Goal: Navigation & Orientation: Find specific page/section

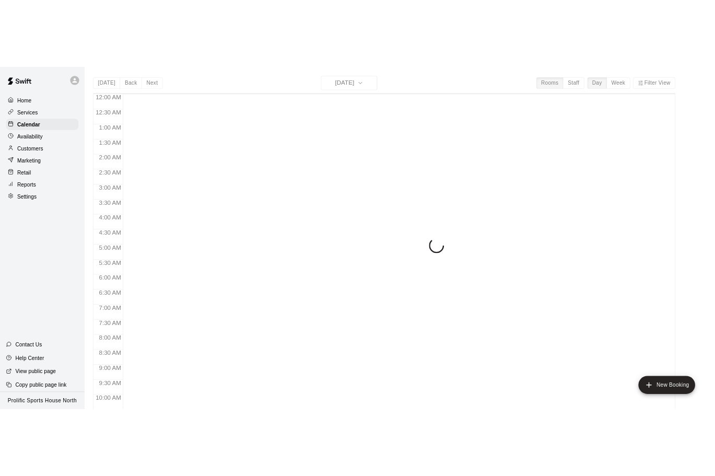
scroll to position [547, 0]
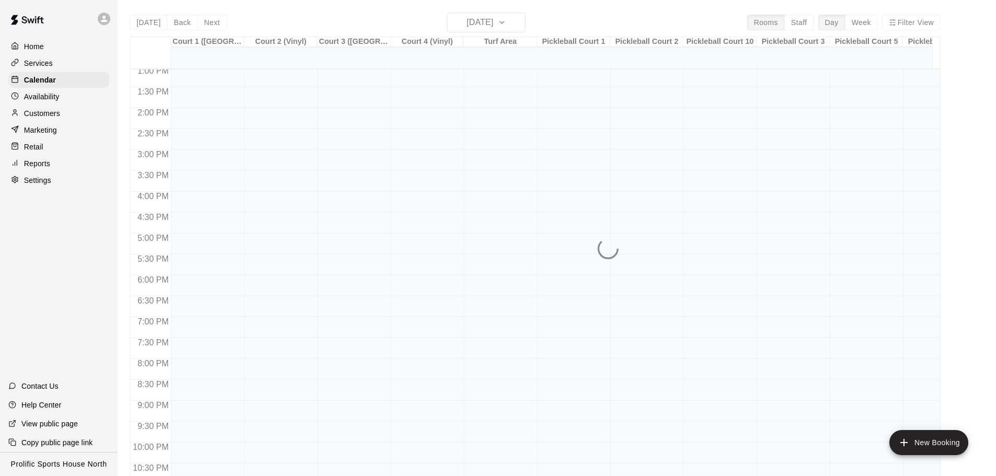
click at [57, 297] on div "Home Services Calendar Availability Customers Marketing Retail Reports Settings…" at bounding box center [59, 238] width 118 height 476
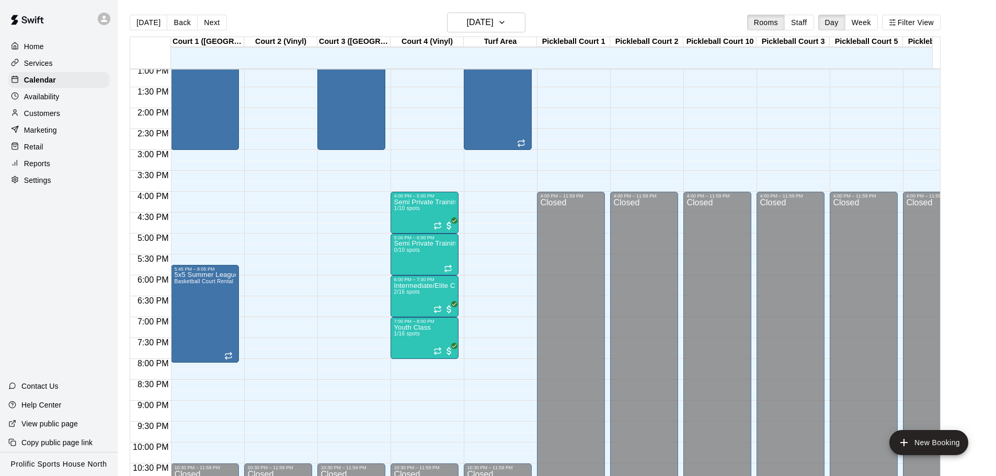
click at [106, 19] on icon at bounding box center [103, 18] width 9 height 9
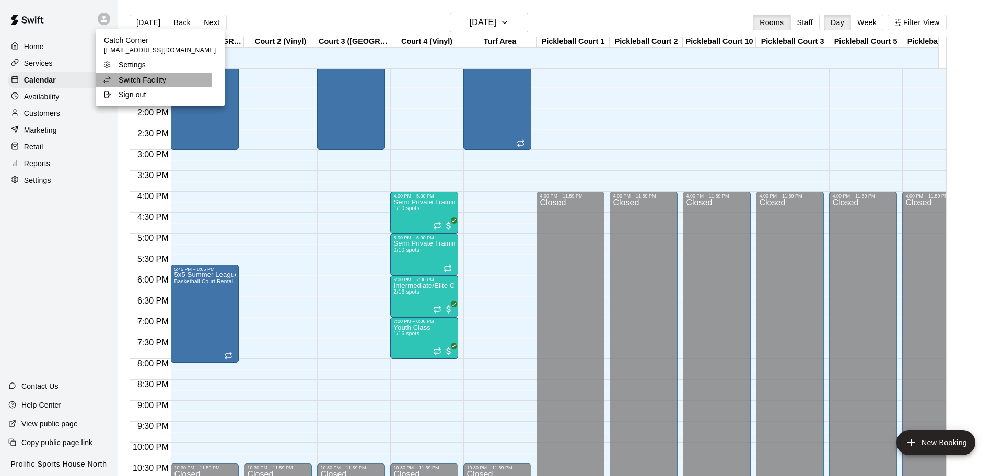
click at [132, 82] on p "Switch Facility" at bounding box center [143, 80] width 48 height 10
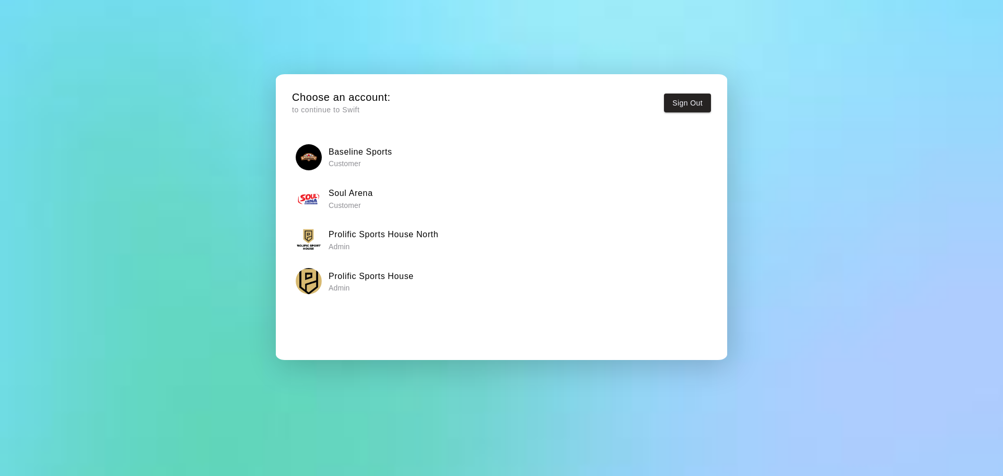
click at [412, 274] on h6 "Prolific Sports House" at bounding box center [371, 277] width 85 height 14
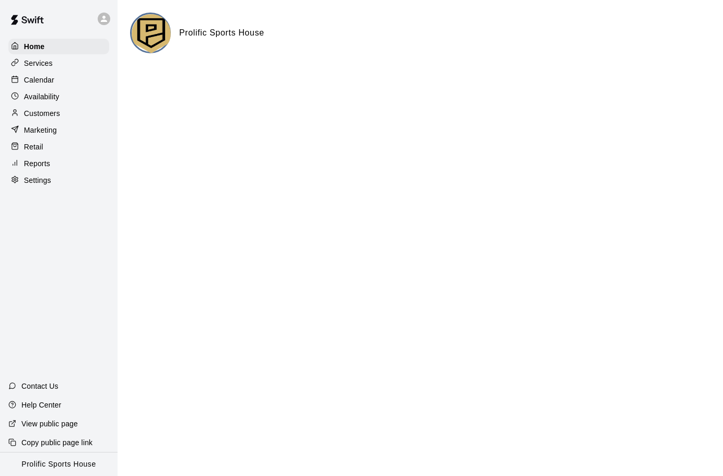
click at [43, 85] on p "Calendar" at bounding box center [39, 80] width 30 height 10
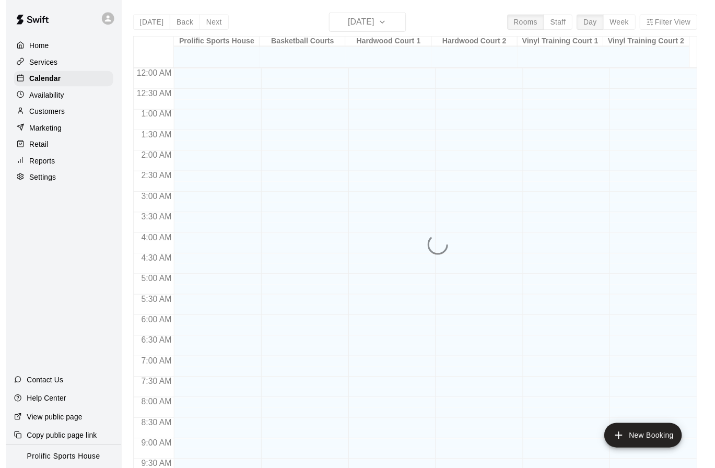
scroll to position [548, 0]
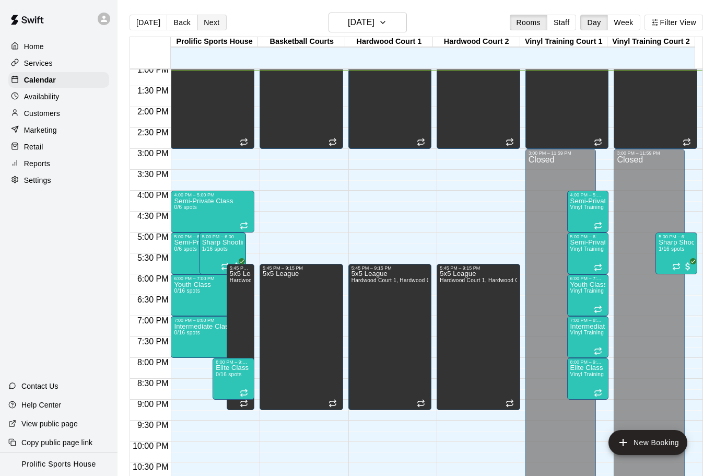
click at [211, 27] on button "Next" at bounding box center [211, 23] width 29 height 16
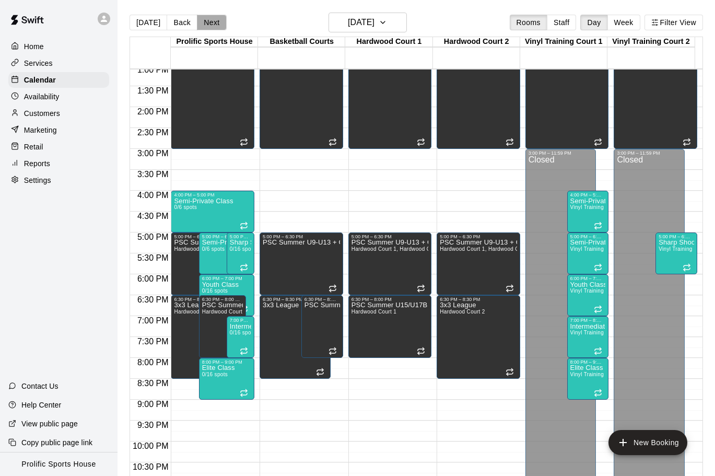
click at [203, 22] on button "Next" at bounding box center [211, 23] width 29 height 16
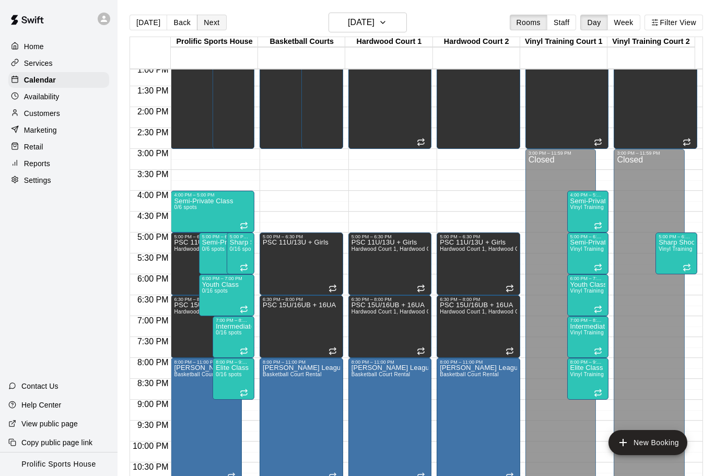
click at [206, 27] on button "Next" at bounding box center [211, 23] width 29 height 16
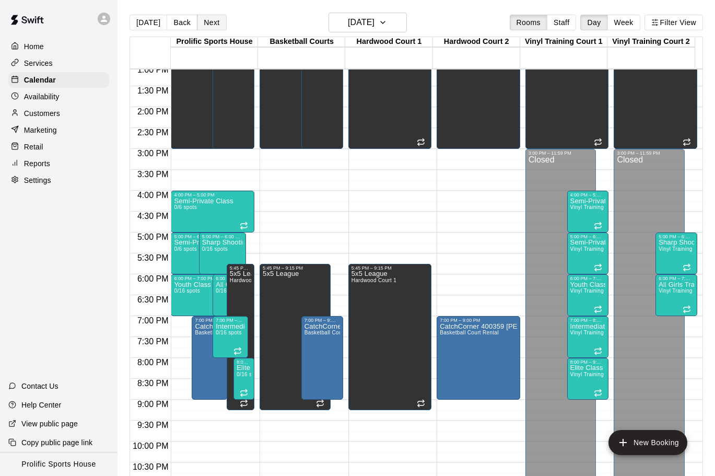
click at [212, 25] on button "Next" at bounding box center [211, 23] width 29 height 16
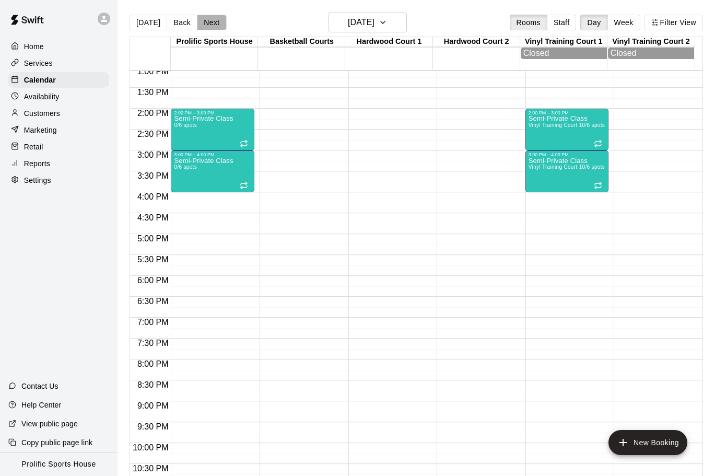
drag, startPoint x: 210, startPoint y: 24, endPoint x: 472, endPoint y: 110, distance: 276.2
click at [211, 24] on button "Next" at bounding box center [211, 23] width 29 height 16
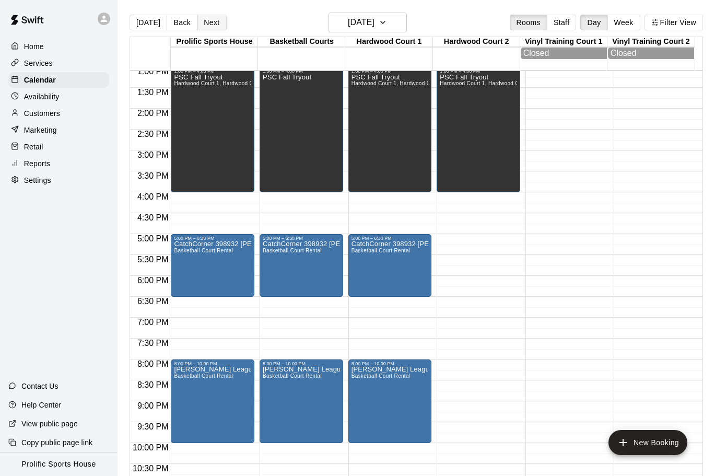
click at [212, 25] on button "Next" at bounding box center [211, 23] width 29 height 16
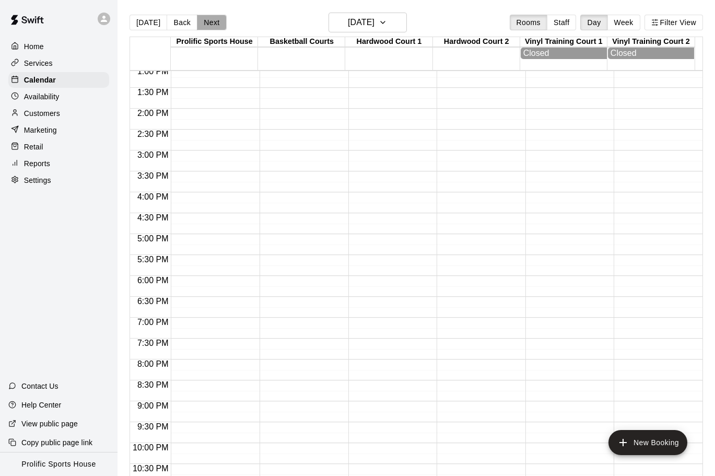
click at [209, 19] on button "Next" at bounding box center [211, 23] width 29 height 16
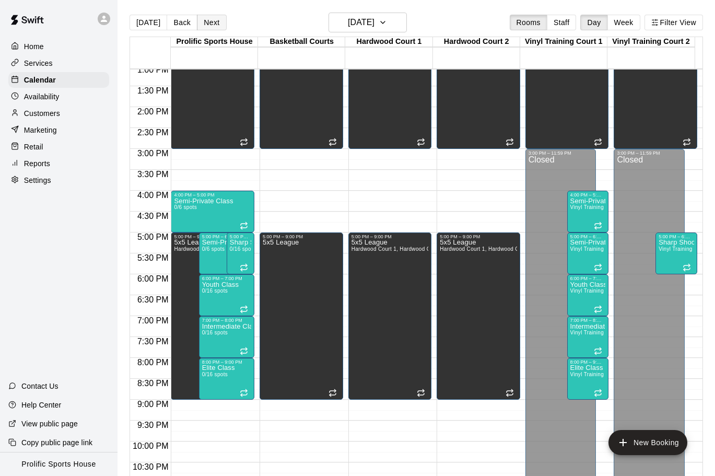
click at [203, 20] on button "Next" at bounding box center [211, 23] width 29 height 16
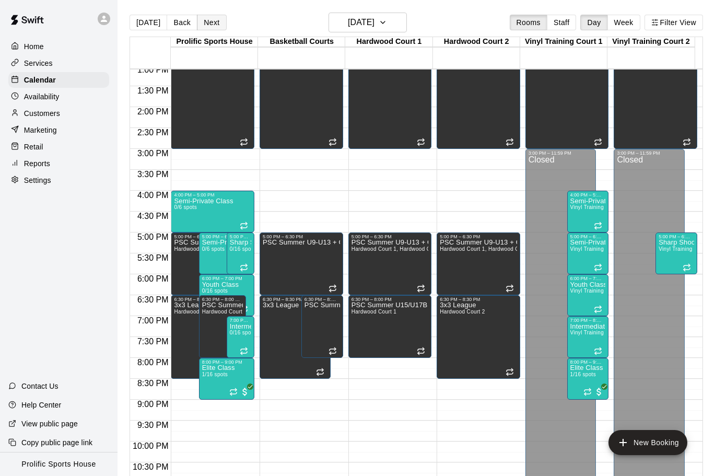
click at [203, 24] on button "Next" at bounding box center [211, 23] width 29 height 16
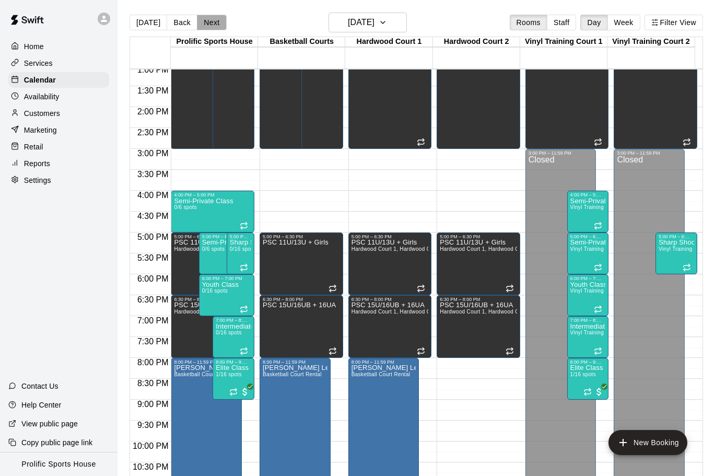
click at [207, 21] on button "Next" at bounding box center [211, 23] width 29 height 16
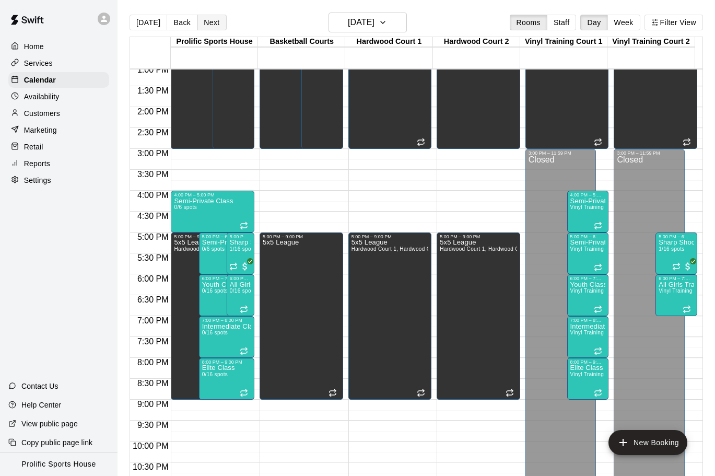
click at [211, 24] on button "Next" at bounding box center [211, 23] width 29 height 16
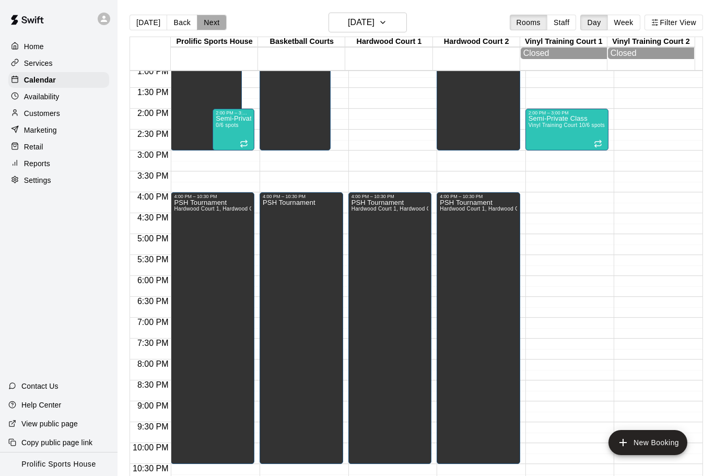
click at [200, 26] on button "Next" at bounding box center [211, 23] width 29 height 16
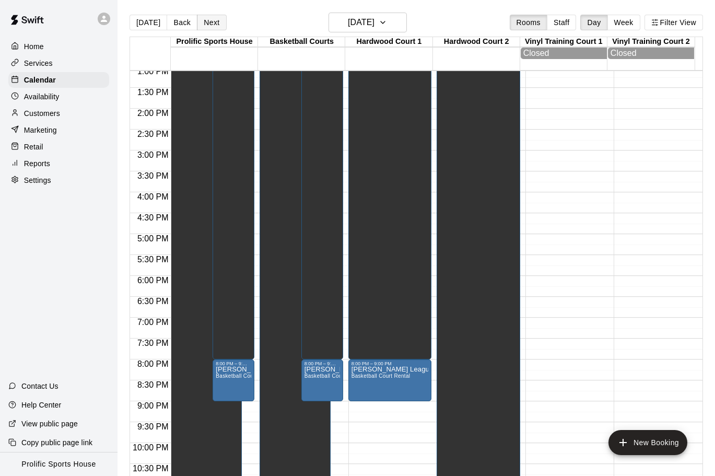
click at [200, 21] on button "Next" at bounding box center [211, 23] width 29 height 16
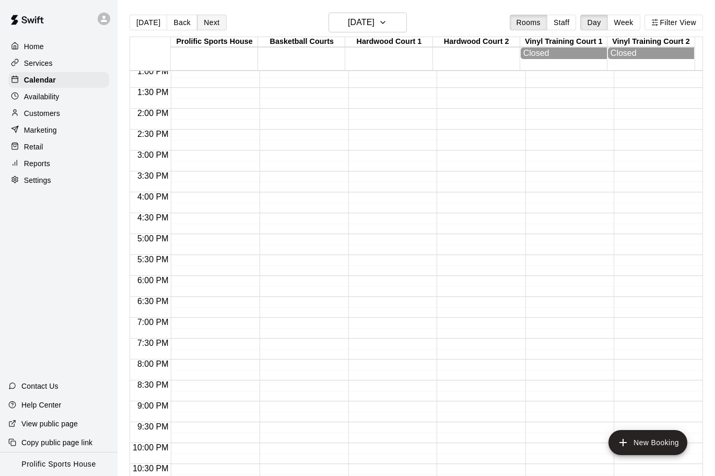
click at [215, 20] on button "Next" at bounding box center [211, 23] width 29 height 16
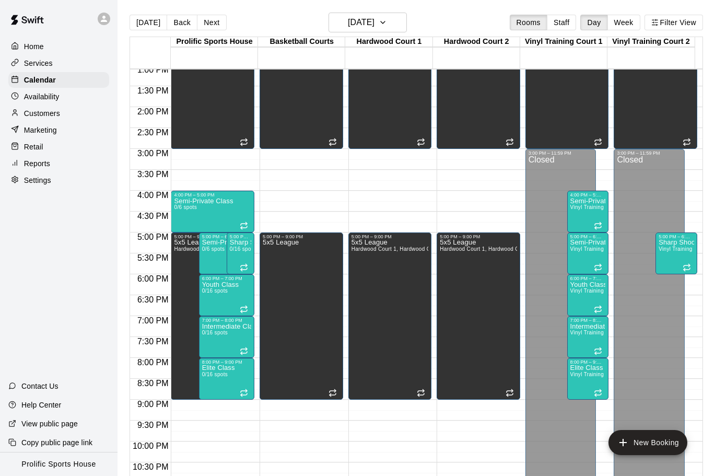
click at [109, 20] on div at bounding box center [104, 19] width 13 height 13
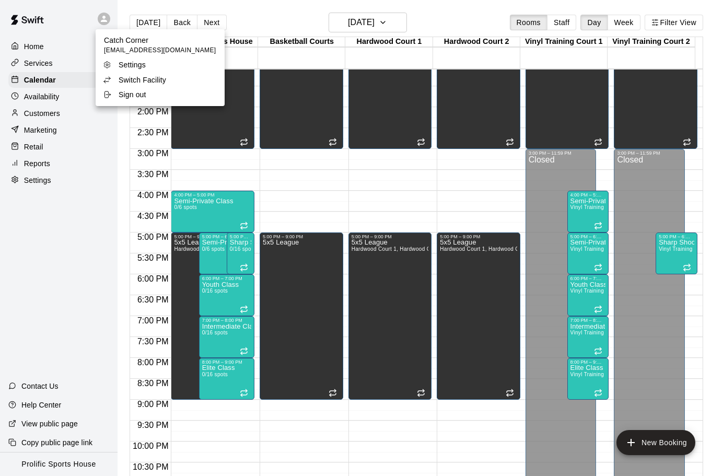
click at [160, 78] on p "Switch Facility" at bounding box center [143, 80] width 48 height 10
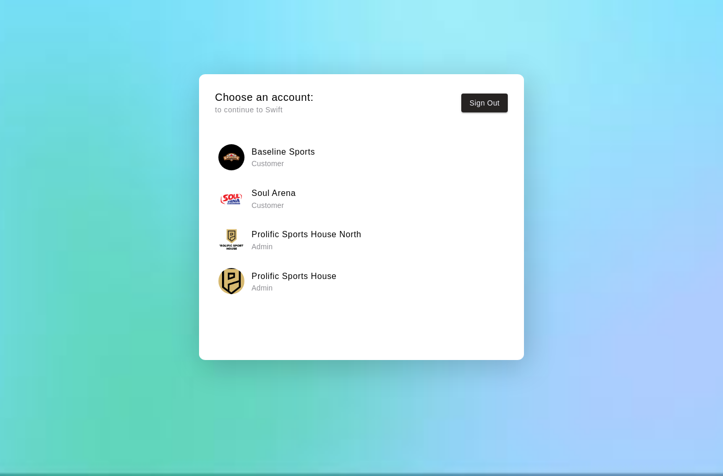
click at [322, 281] on h6 "Prolific Sports House" at bounding box center [294, 277] width 85 height 14
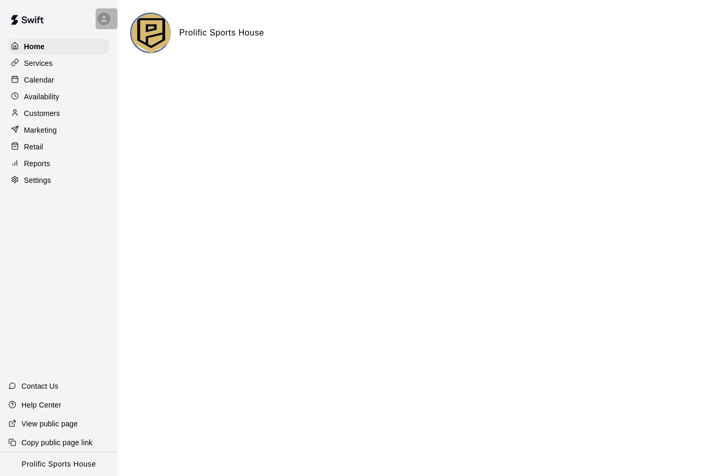
click at [106, 25] on div at bounding box center [107, 18] width 22 height 21
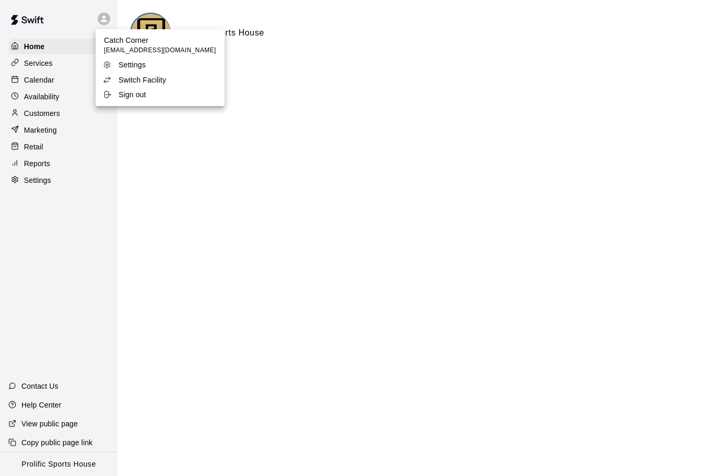
click at [140, 76] on p "Switch Facility" at bounding box center [143, 80] width 48 height 10
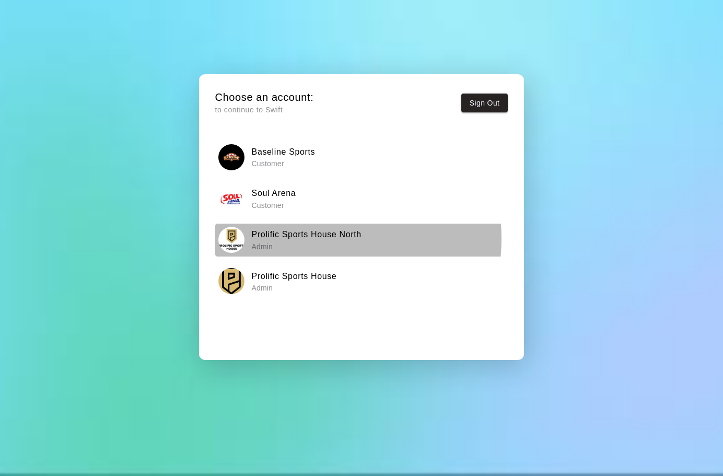
click at [301, 238] on h6 "Prolific Sports House North" at bounding box center [307, 235] width 110 height 14
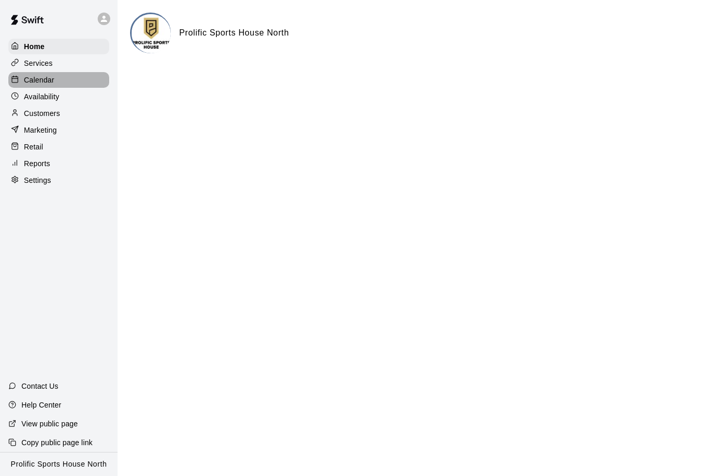
click at [38, 78] on p "Calendar" at bounding box center [39, 80] width 30 height 10
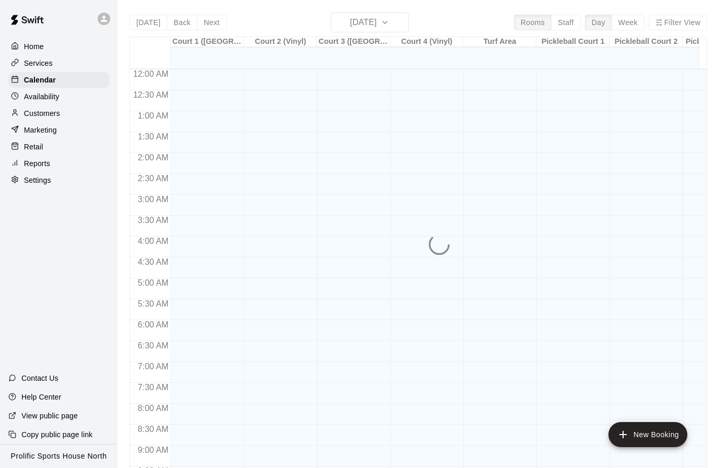
scroll to position [553, 0]
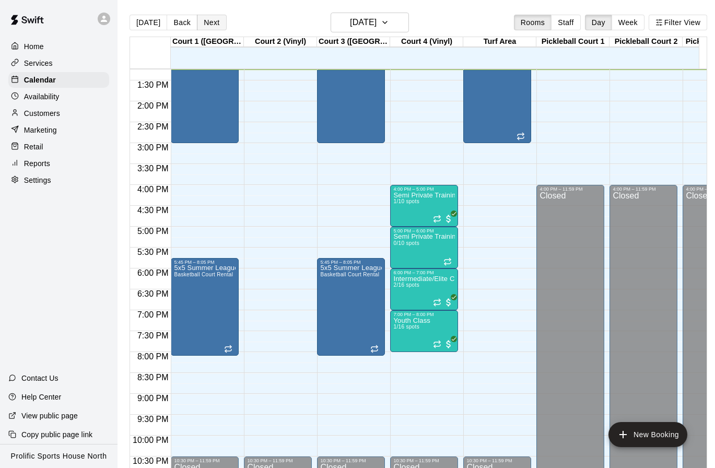
click at [210, 21] on button "Next" at bounding box center [211, 23] width 29 height 16
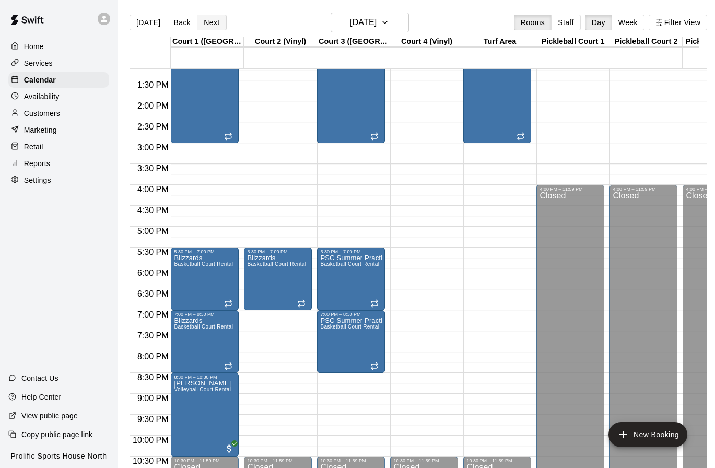
click at [205, 18] on button "Next" at bounding box center [211, 23] width 29 height 16
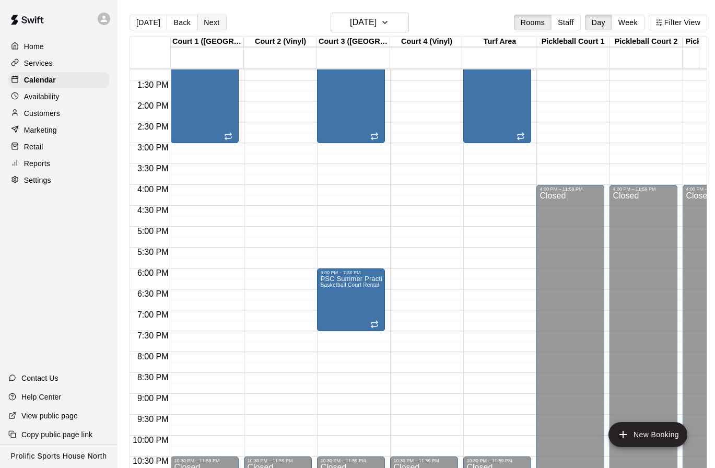
click at [216, 20] on button "Next" at bounding box center [211, 23] width 29 height 16
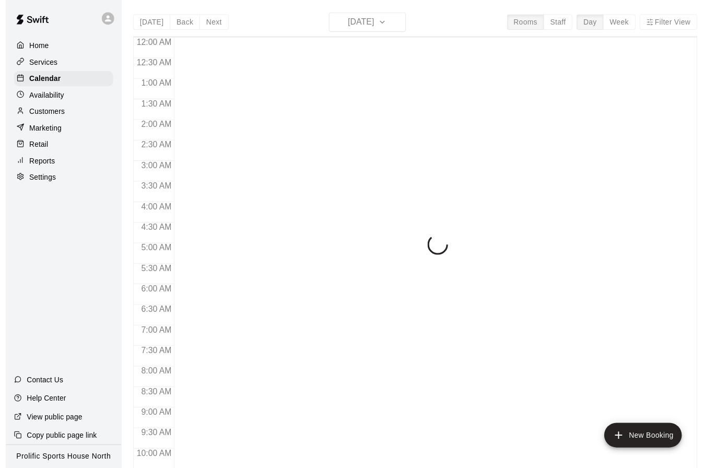
scroll to position [553, 0]
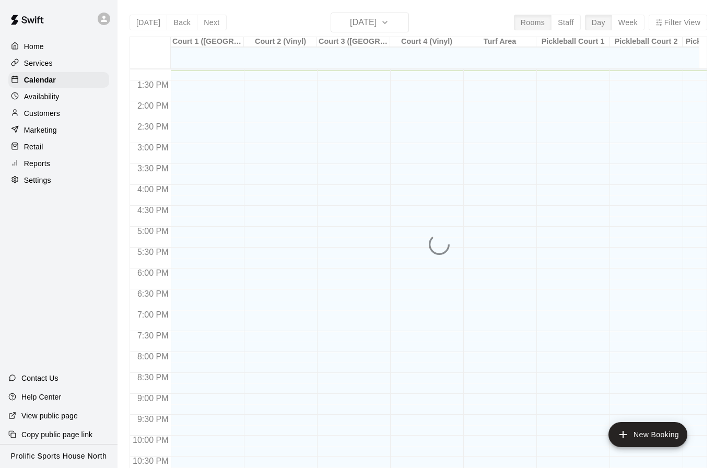
click at [373, 25] on div "[DATE] Back [DATE][DATE] Rooms Staff Day Week Filter View Court 1 ([GEOGRAPHIC_…" at bounding box center [419, 247] width 578 height 468
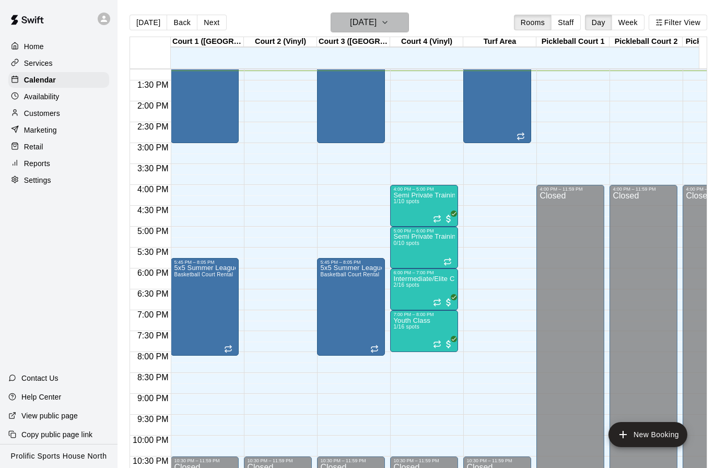
click at [377, 22] on h6 "[DATE]" at bounding box center [363, 22] width 27 height 15
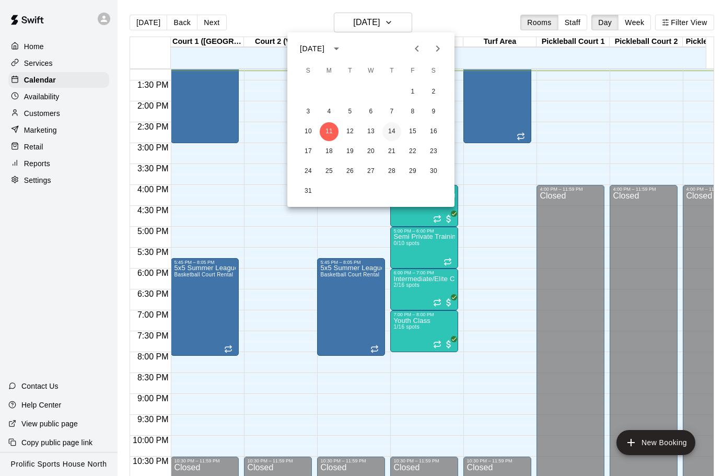
click at [391, 129] on button "14" at bounding box center [392, 131] width 19 height 19
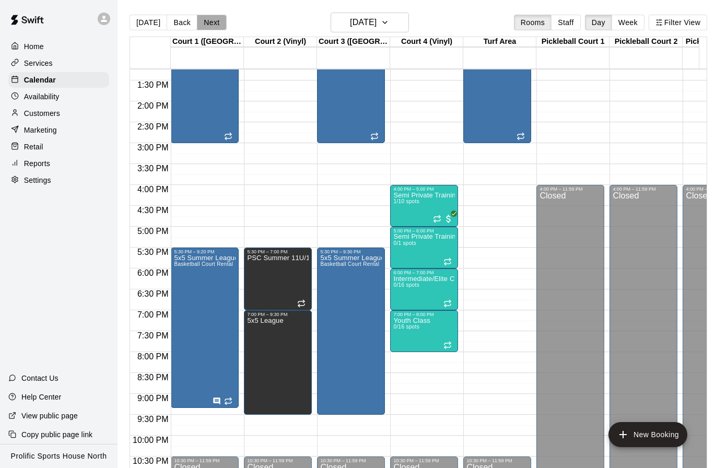
click at [205, 19] on button "Next" at bounding box center [211, 23] width 29 height 16
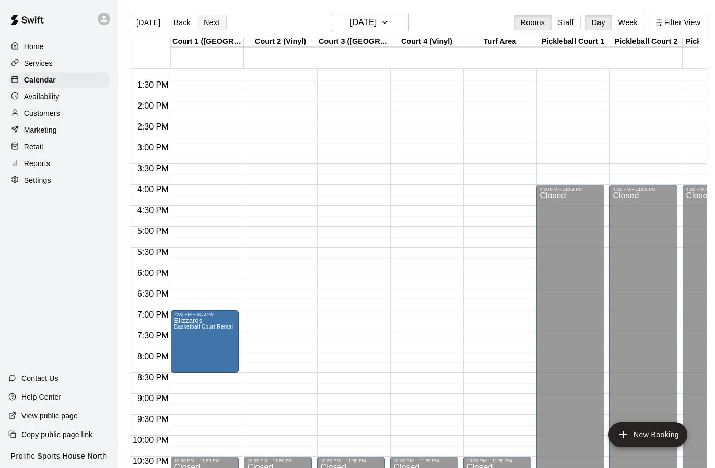
click at [201, 26] on button "Next" at bounding box center [211, 23] width 29 height 16
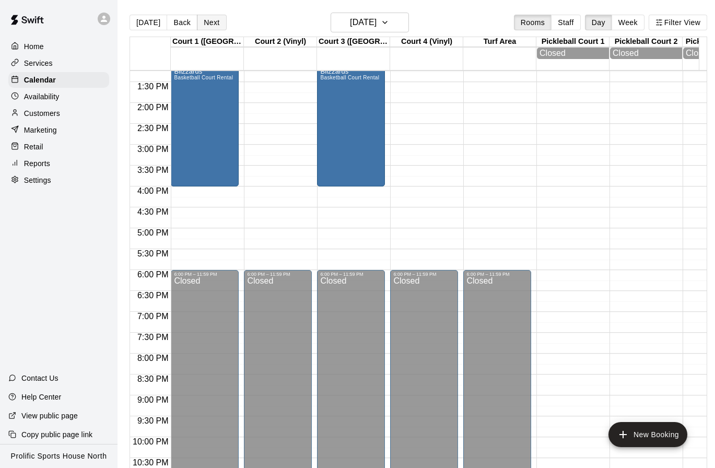
click at [209, 24] on button "Next" at bounding box center [211, 23] width 29 height 16
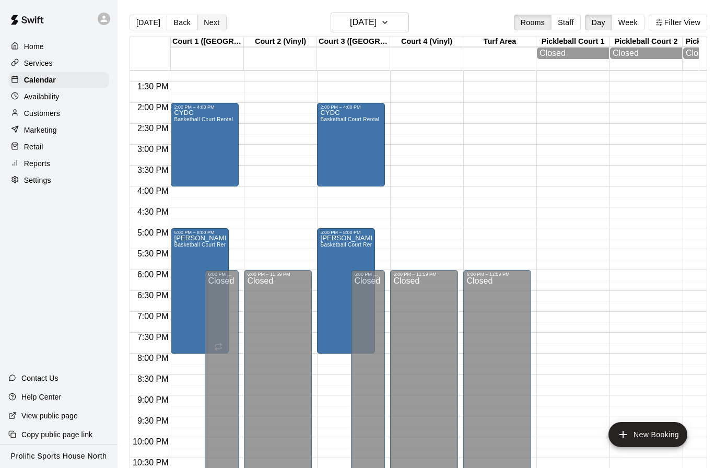
click at [206, 25] on button "Next" at bounding box center [211, 23] width 29 height 16
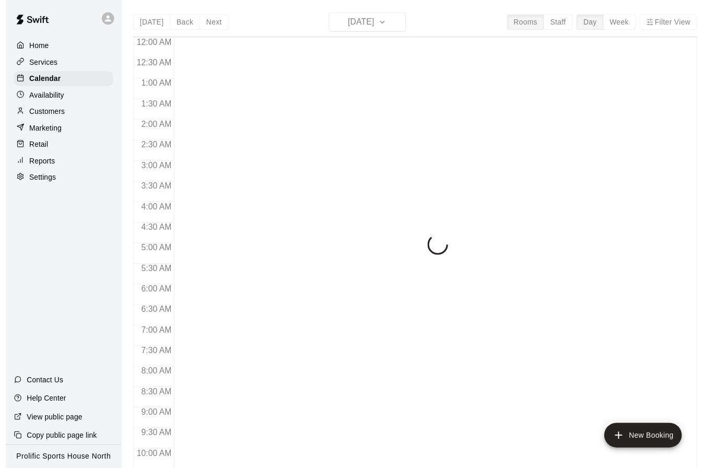
scroll to position [553, 0]
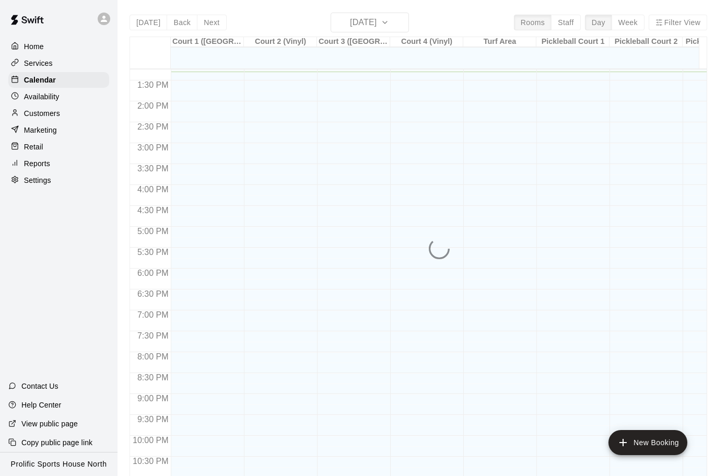
click at [354, 23] on div "[DATE] Back [DATE][DATE] Rooms Staff Day Week Filter View Court 1 ([GEOGRAPHIC_…" at bounding box center [419, 251] width 578 height 476
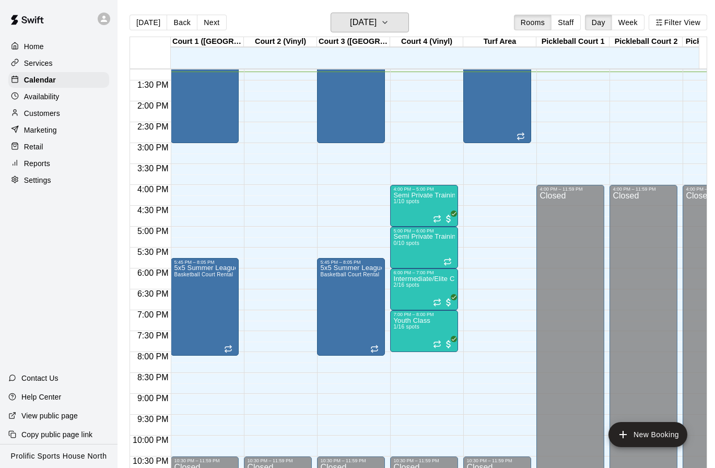
click at [354, 22] on h6 "[DATE]" at bounding box center [363, 22] width 27 height 15
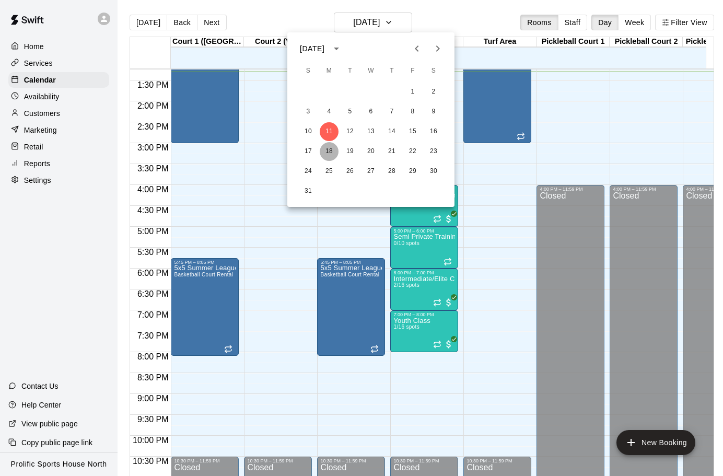
click at [328, 154] on button "18" at bounding box center [329, 151] width 19 height 19
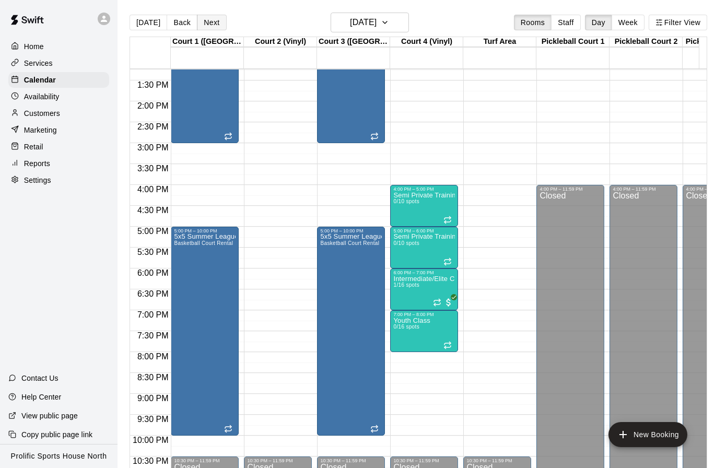
click at [214, 26] on button "Next" at bounding box center [211, 23] width 29 height 16
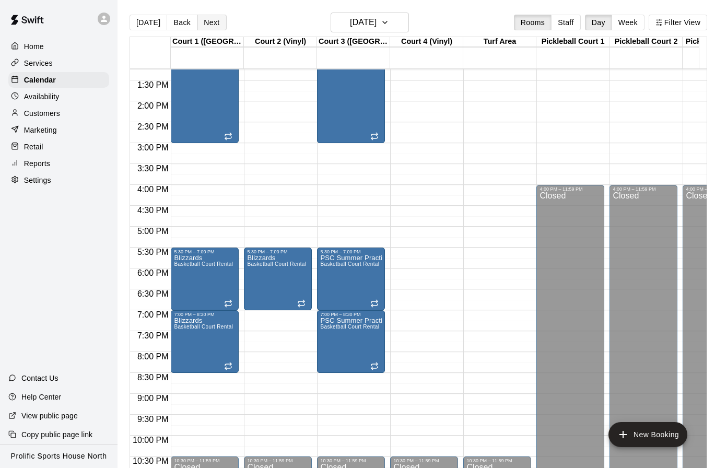
click at [215, 23] on button "Next" at bounding box center [211, 23] width 29 height 16
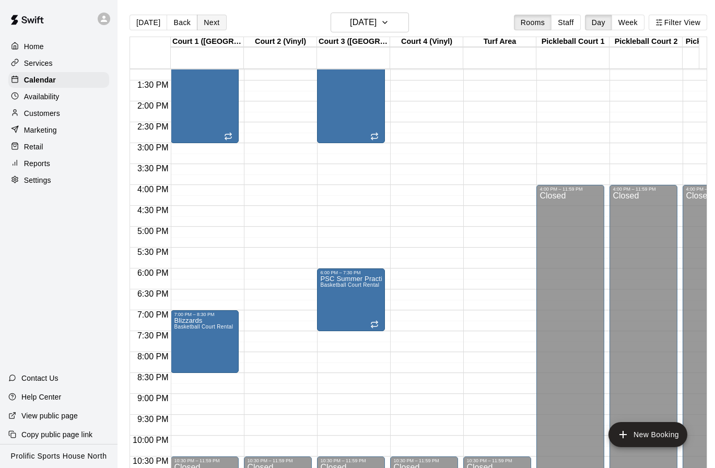
click at [204, 24] on button "Next" at bounding box center [211, 23] width 29 height 16
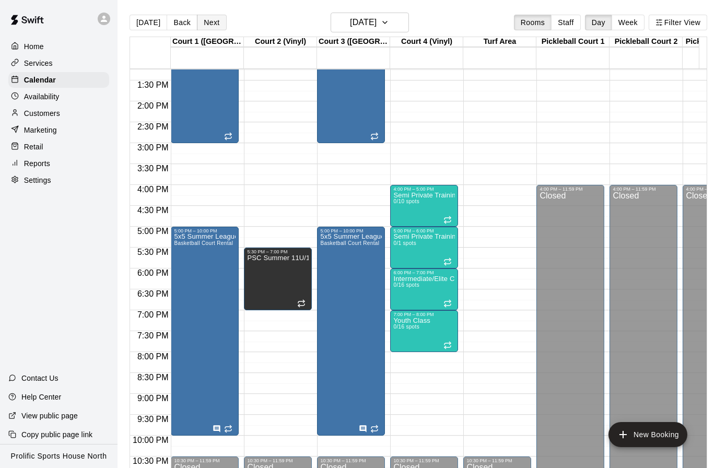
click at [217, 18] on button "Next" at bounding box center [211, 23] width 29 height 16
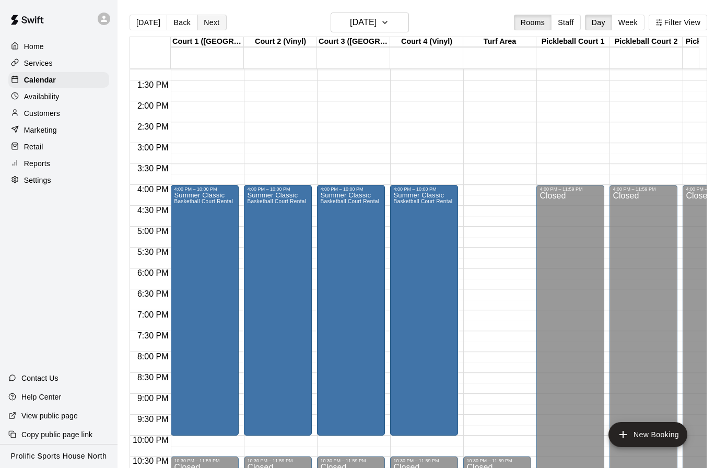
click at [205, 22] on button "Next" at bounding box center [211, 23] width 29 height 16
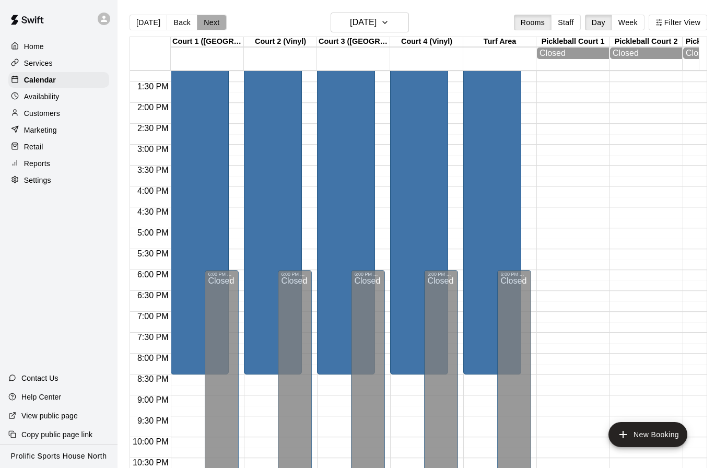
click at [213, 19] on button "Next" at bounding box center [211, 23] width 29 height 16
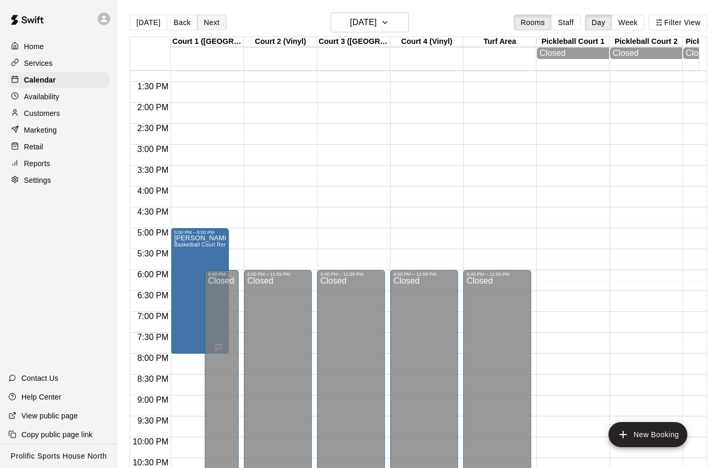
click at [206, 21] on button "Next" at bounding box center [211, 23] width 29 height 16
